Goal: Task Accomplishment & Management: Complete application form

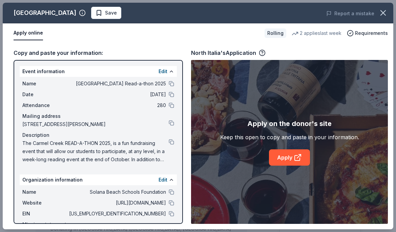
scroll to position [118, 0]
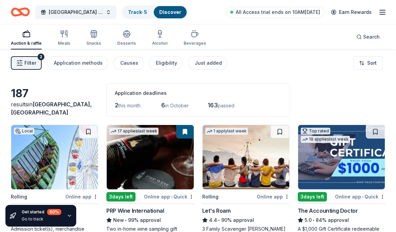
click at [35, 63] on span "Filter" at bounding box center [30, 63] width 12 height 8
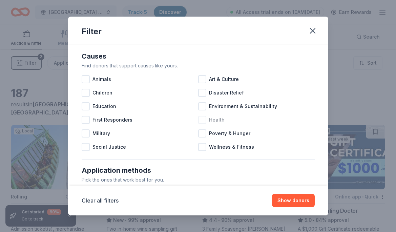
scroll to position [3, 0]
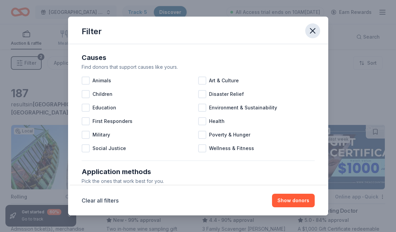
click at [312, 32] on icon "button" at bounding box center [312, 30] width 9 height 9
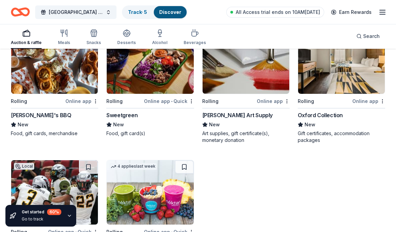
scroll to position [1524, 0]
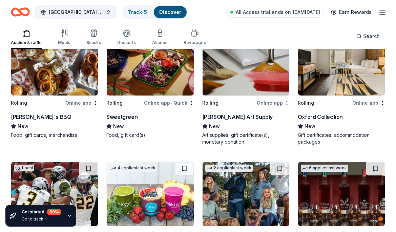
click at [170, 78] on img at bounding box center [150, 63] width 87 height 64
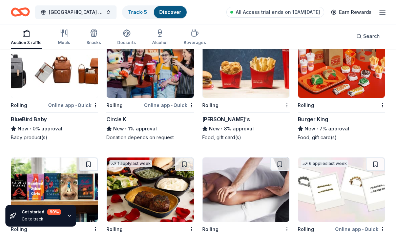
scroll to position [5284, 0]
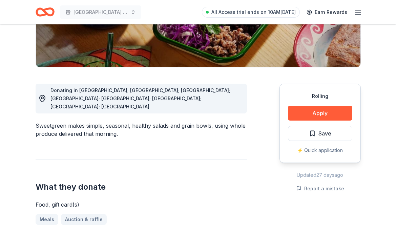
scroll to position [183, 0]
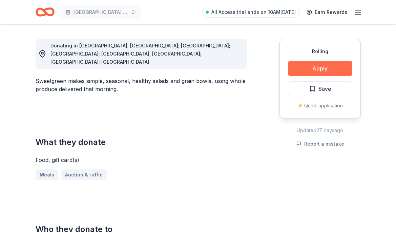
click at [327, 69] on button "Apply" at bounding box center [320, 68] width 64 height 15
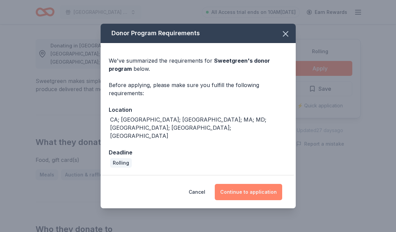
click at [246, 184] on button "Continue to application" at bounding box center [248, 192] width 67 height 16
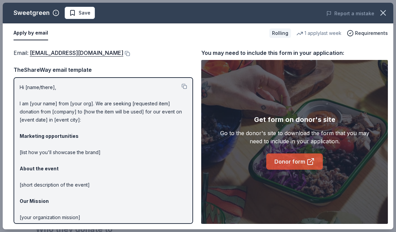
click at [276, 166] on link "Donor form" at bounding box center [294, 161] width 57 height 16
